Goal: Check status: Check status

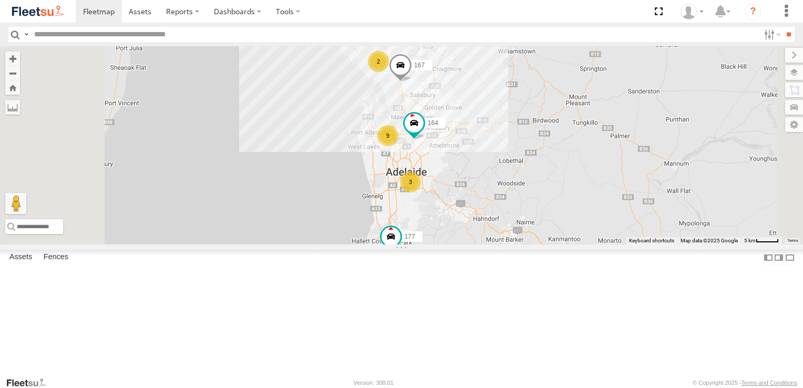
scroll to position [53, 0]
click at [0, 0] on span at bounding box center [0, 0] width 0 height 0
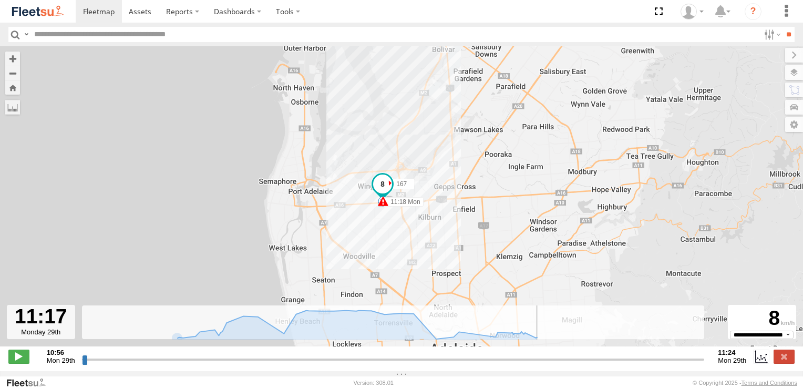
drag, startPoint x: 85, startPoint y: 365, endPoint x: 547, endPoint y: 413, distance: 464.2
type input "**********"
click at [547, 364] on input "range" at bounding box center [393, 359] width 622 height 10
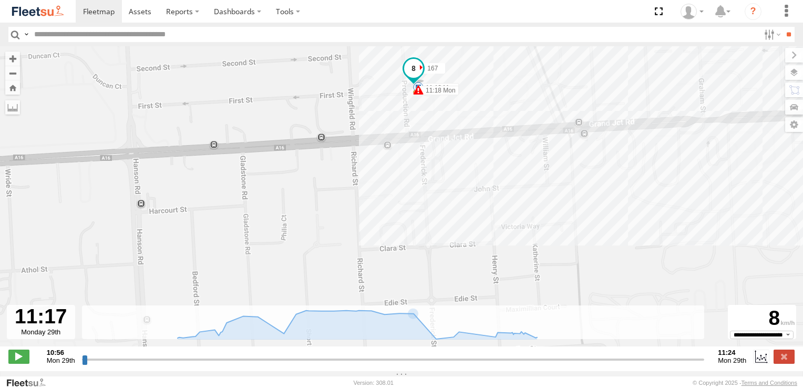
drag, startPoint x: 458, startPoint y: 140, endPoint x: 396, endPoint y: 167, distance: 67.7
click at [396, 167] on div "167 11:18 Mon 11:18 Mon 11:20 Mon" at bounding box center [401, 201] width 803 height 311
click at [82, 13] on link at bounding box center [99, 11] width 46 height 23
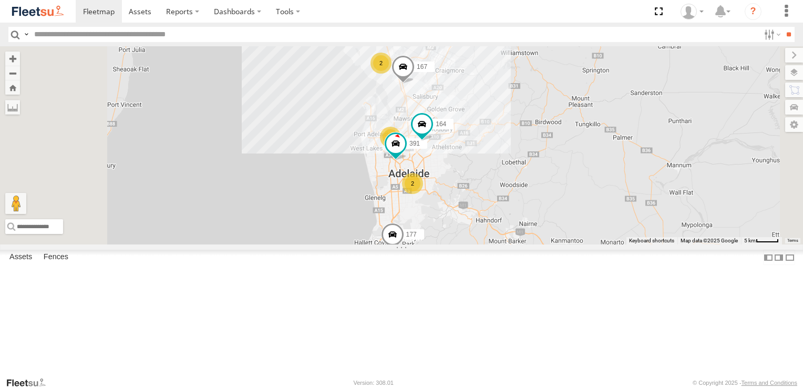
scroll to position [53, 0]
click at [0, 0] on span at bounding box center [0, 0] width 0 height 0
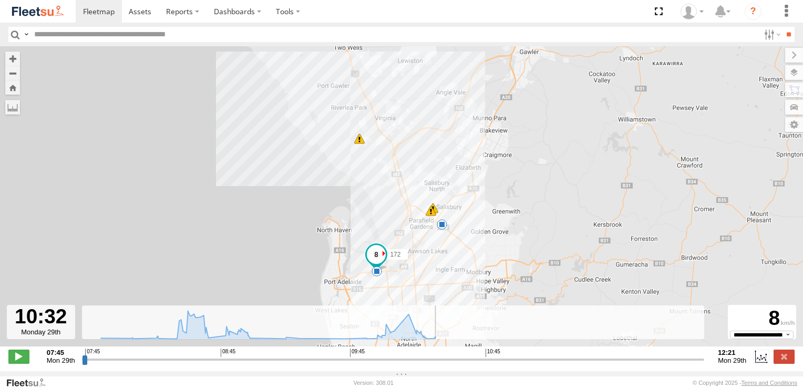
drag, startPoint x: 85, startPoint y: 363, endPoint x: 456, endPoint y: 390, distance: 371.8
type input "**********"
click at [456, 364] on input "range" at bounding box center [393, 359] width 622 height 10
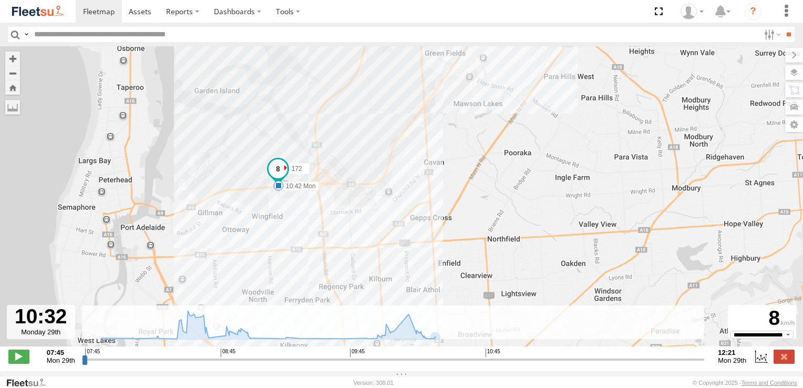
drag, startPoint x: 406, startPoint y: 279, endPoint x: 411, endPoint y: 226, distance: 52.8
click at [411, 226] on div "172 07:45 Mon 08:52 Mon 08:53 Mon 09:51 Mon 10:42 Mon" at bounding box center [401, 201] width 803 height 311
click at [277, 171] on span at bounding box center [277, 168] width 19 height 19
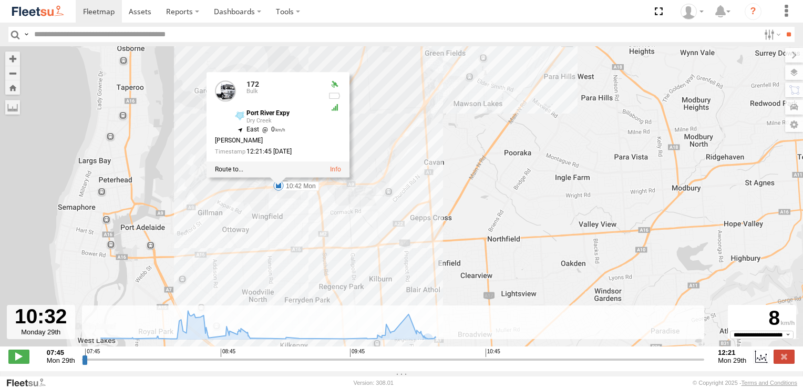
click at [403, 91] on div "172 07:45 Mon 08:52 Mon 08:53 Mon 09:51 Mon 10:42 Mon 172 Bulk Port River Expy …" at bounding box center [401, 201] width 803 height 311
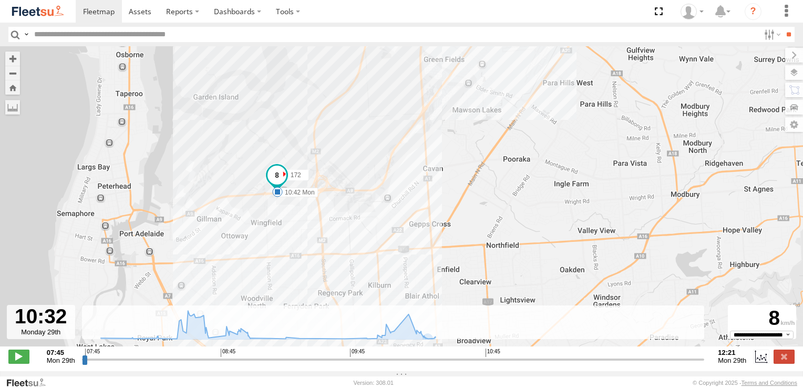
drag, startPoint x: 279, startPoint y: 174, endPoint x: 278, endPoint y: 182, distance: 7.9
click at [278, 182] on span at bounding box center [276, 174] width 19 height 19
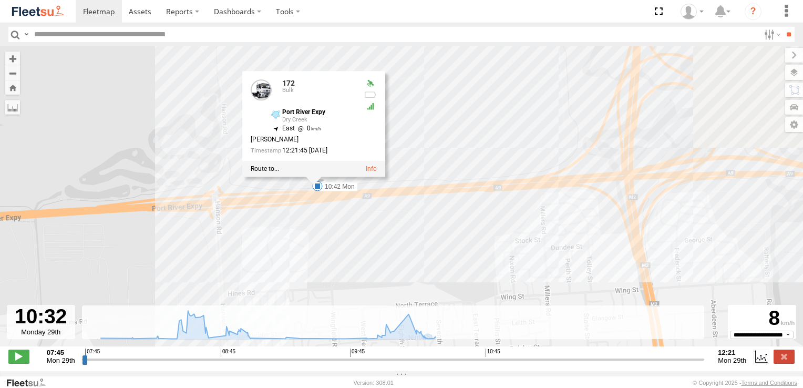
drag, startPoint x: 286, startPoint y: 122, endPoint x: 319, endPoint y: 245, distance: 126.9
click at [319, 245] on div "172 07:45 Mon 08:52 Mon 08:53 Mon 09:51 Mon 10:42 Mon 172 Bulk Port River Expy …" at bounding box center [401, 201] width 803 height 311
